Goal: Task Accomplishment & Management: Manage account settings

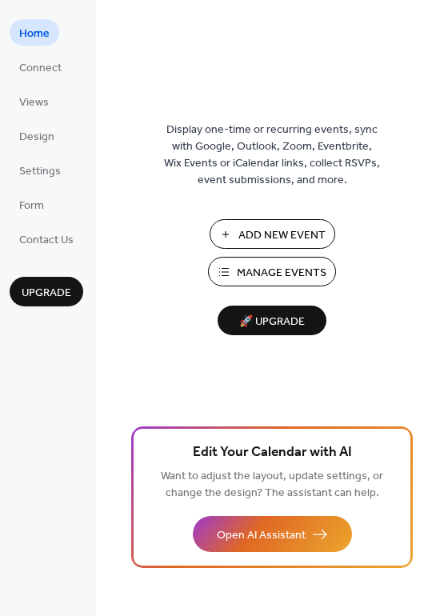
click at [290, 236] on span "Add New Event" at bounding box center [281, 235] width 87 height 17
click at [266, 270] on span "Manage Events" at bounding box center [282, 273] width 90 height 17
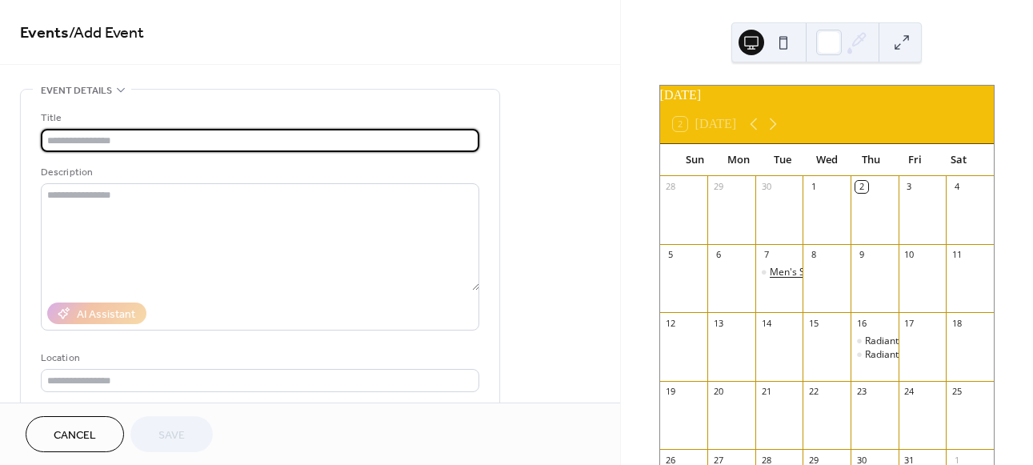
click at [786, 279] on div "Men's Support Group" at bounding box center [817, 273] width 95 height 14
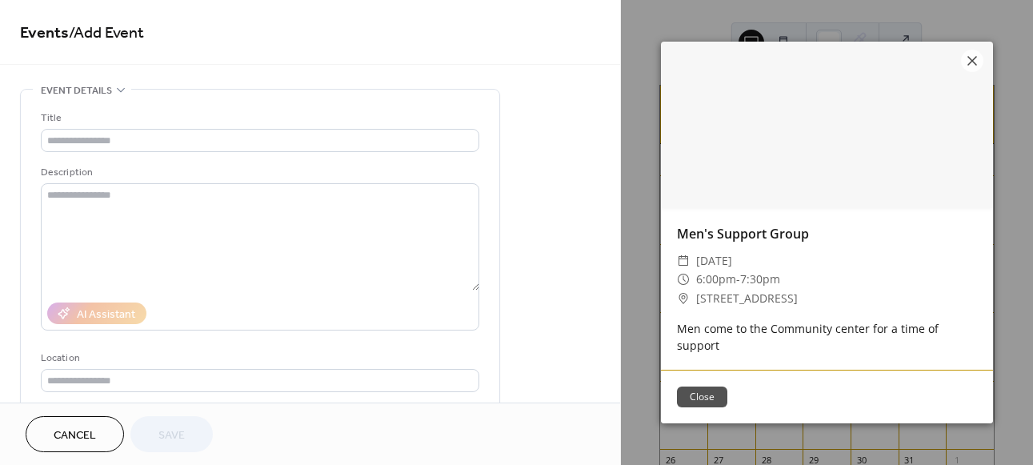
click at [709, 386] on button "Close" at bounding box center [702, 396] width 50 height 21
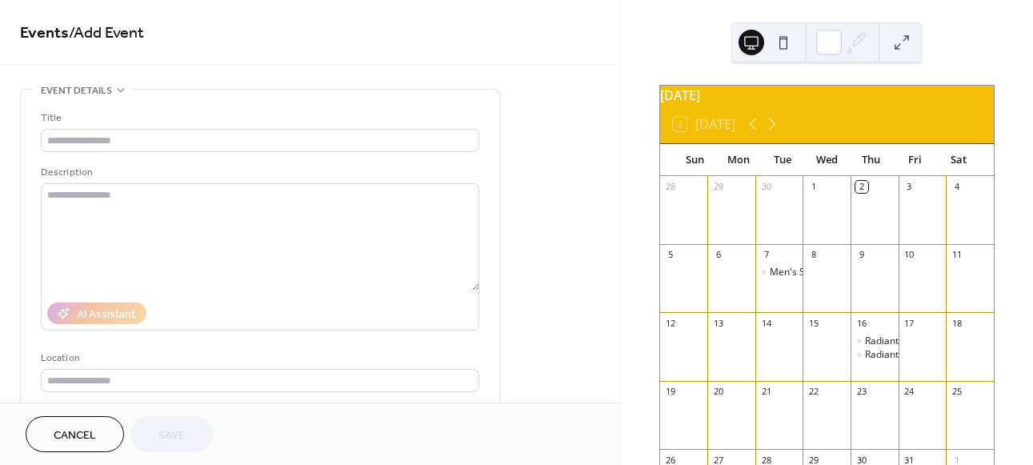
click at [76, 427] on span "Cancel" at bounding box center [75, 435] width 42 height 17
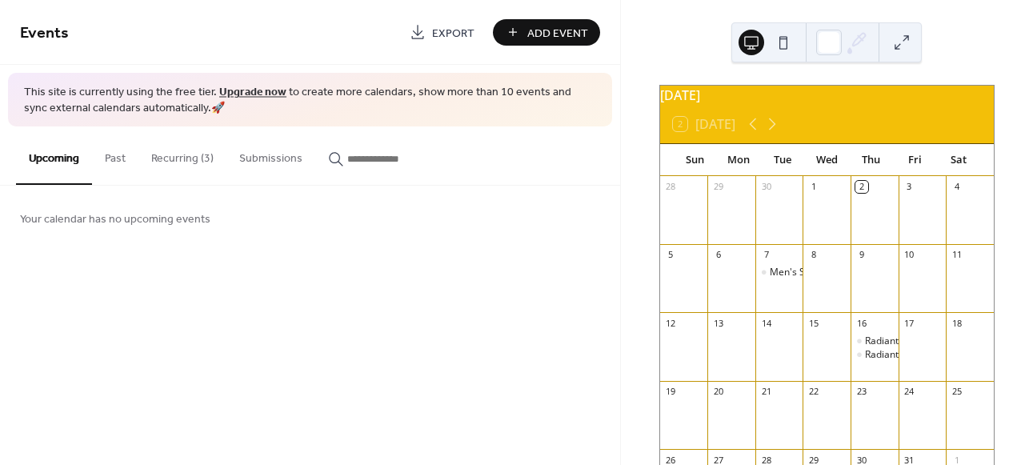
click at [174, 162] on button "Recurring (3)" at bounding box center [182, 154] width 88 height 57
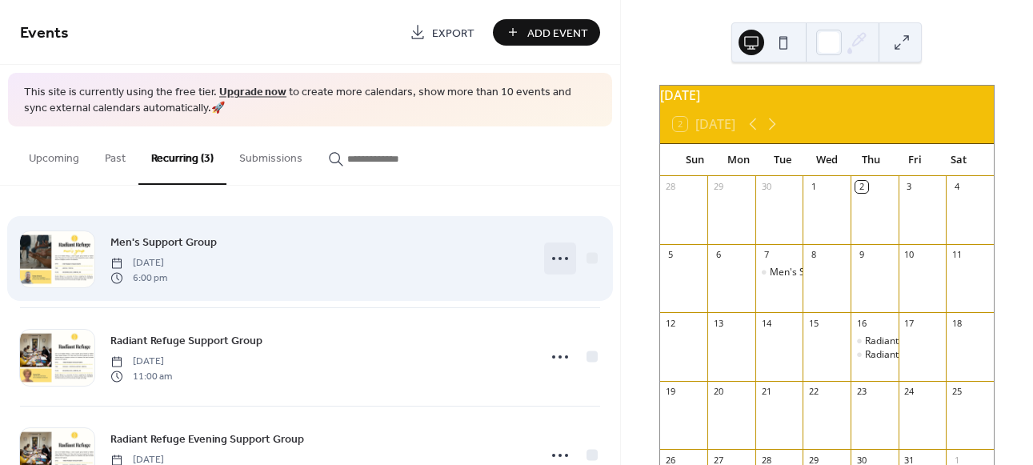
click at [552, 259] on circle at bounding box center [553, 258] width 3 height 3
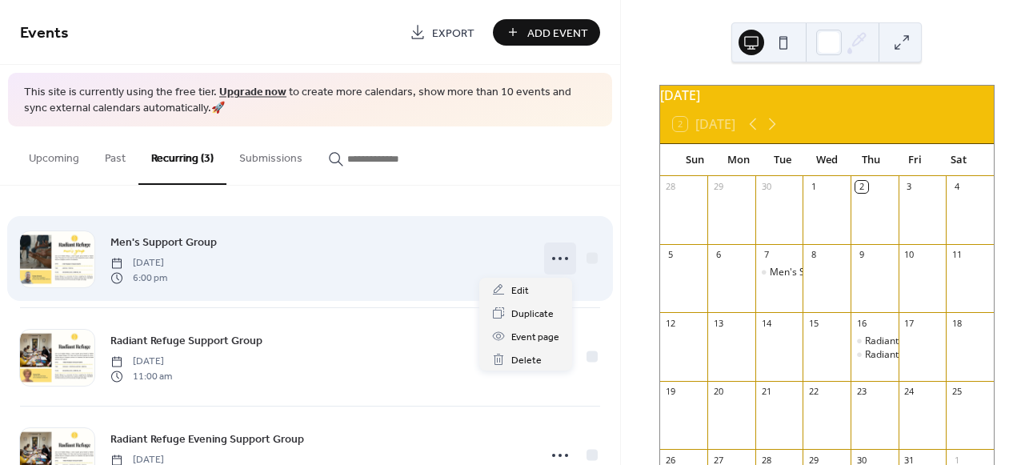
click at [173, 243] on span "Men's Support Group" at bounding box center [163, 242] width 106 height 17
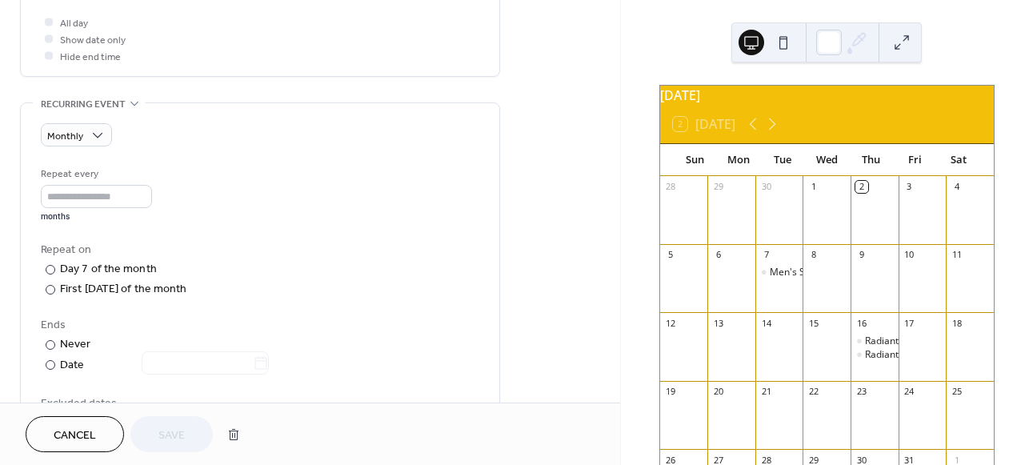
scroll to position [621, 0]
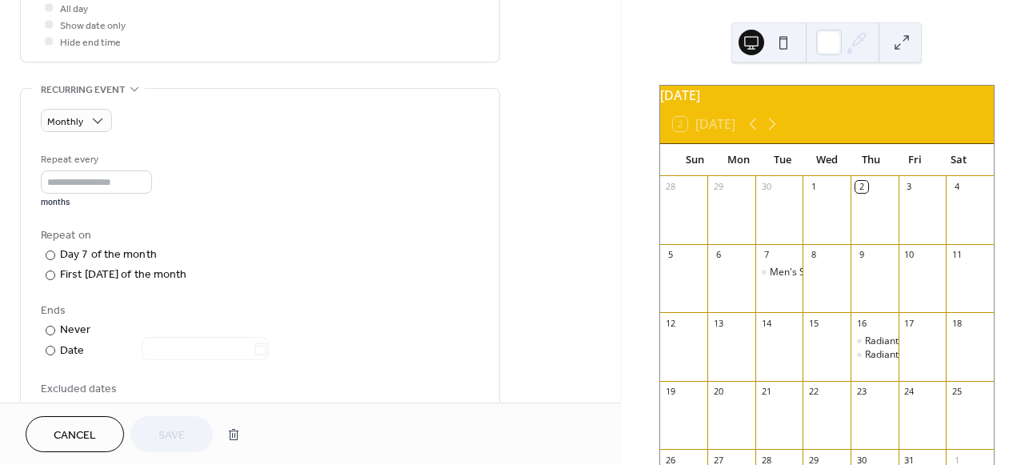
click at [70, 430] on span "Cancel" at bounding box center [75, 435] width 42 height 17
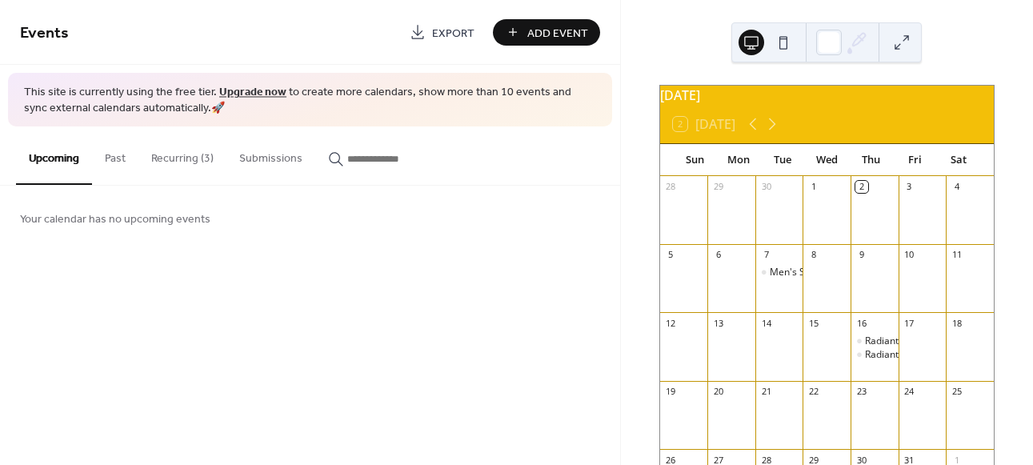
click at [196, 159] on button "Recurring (3)" at bounding box center [182, 154] width 88 height 57
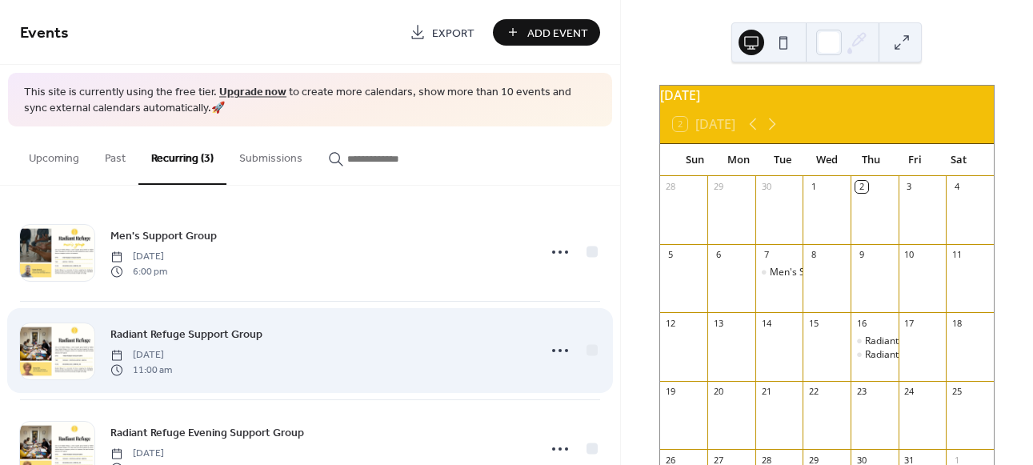
scroll to position [63, 0]
